Goal: Task Accomplishment & Management: Use online tool/utility

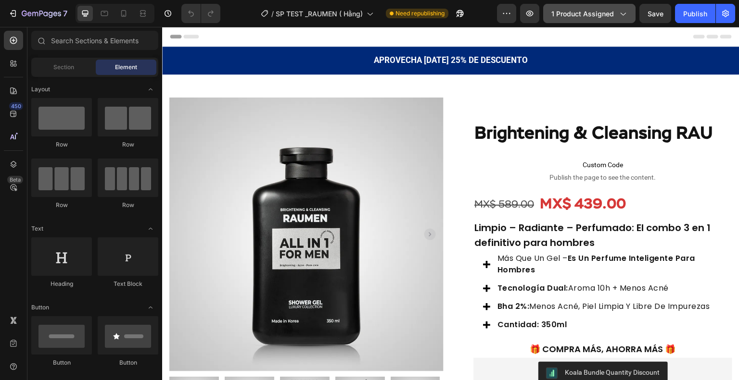
click at [624, 15] on icon "button" at bounding box center [622, 14] width 10 height 10
click at [457, 36] on div "Header" at bounding box center [451, 36] width 562 height 19
click at [506, 20] on button "button" at bounding box center [506, 13] width 19 height 19
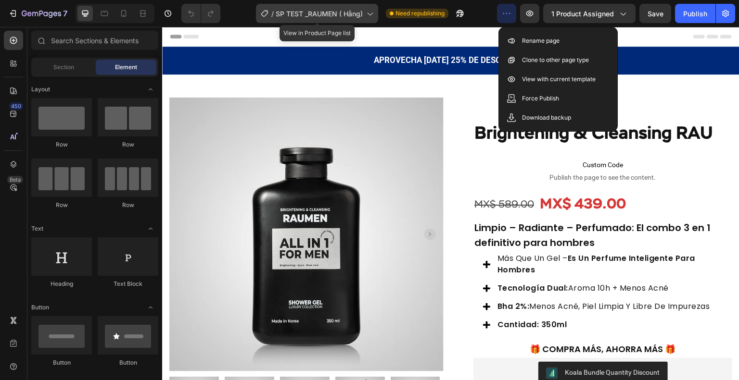
click at [373, 11] on icon at bounding box center [369, 14] width 10 height 10
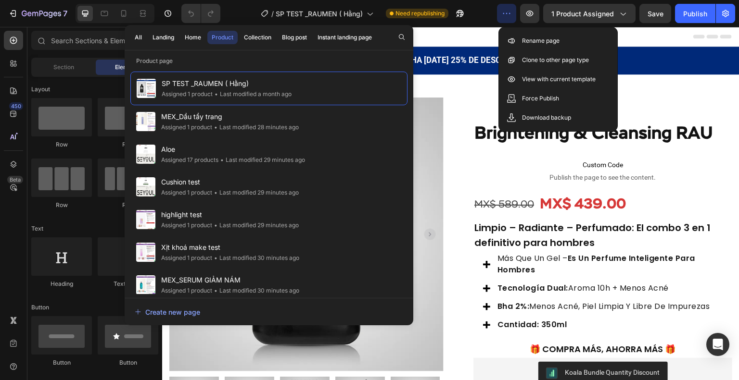
click at [436, 38] on div "Header" at bounding box center [451, 36] width 562 height 19
click at [447, 91] on div "Product Images Row Brightening & Cleansing RAU Product Title Custom Code Publis…" at bounding box center [450, 251] width 577 height 352
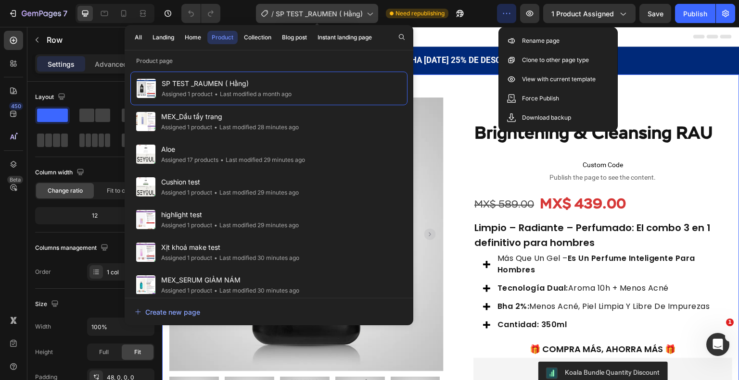
click at [354, 11] on span "SP TEST _RAUMEN ( Hằng)" at bounding box center [319, 14] width 87 height 10
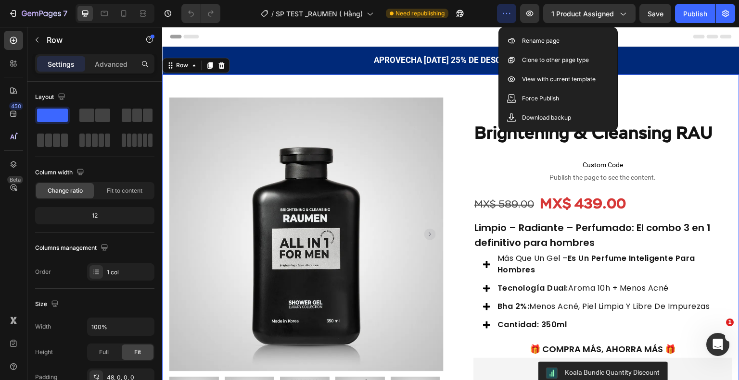
click at [501, 11] on button "button" at bounding box center [506, 13] width 19 height 19
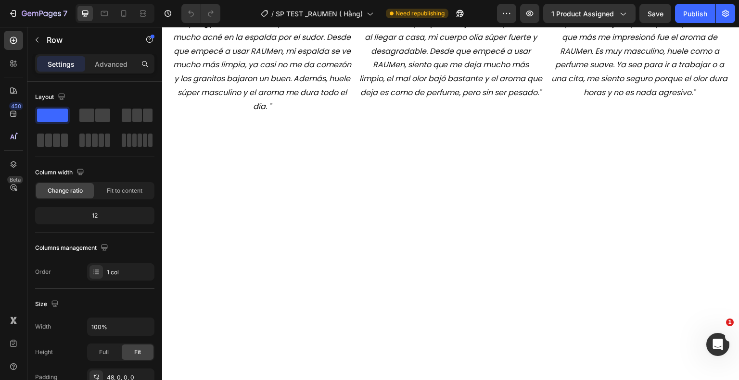
scroll to position [1298, 0]
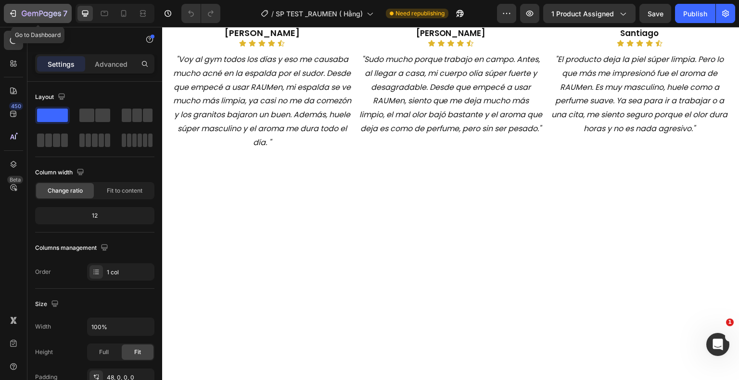
click at [9, 13] on icon "button" at bounding box center [13, 14] width 10 height 10
